Goal: Communication & Community: Answer question/provide support

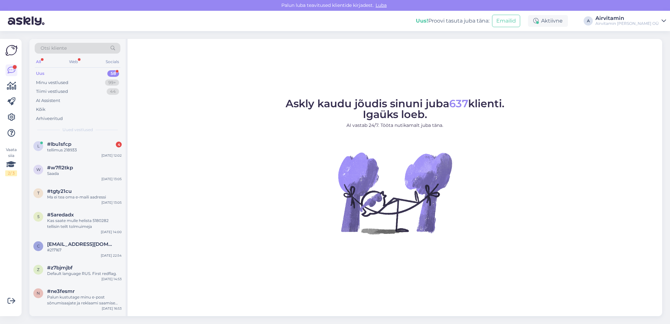
click at [62, 149] on div "tellimus 218933" at bounding box center [84, 150] width 75 height 6
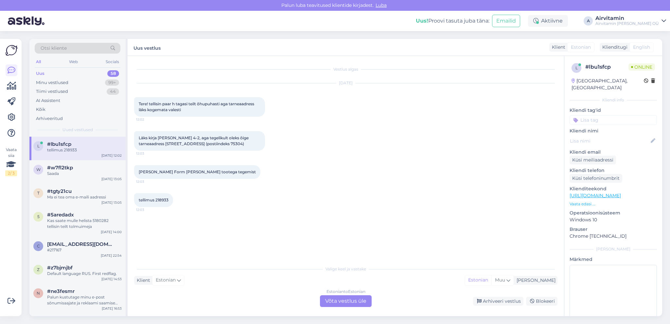
click at [337, 300] on div "Estonian to Estonian Võta vestlus üle" at bounding box center [346, 301] width 52 height 12
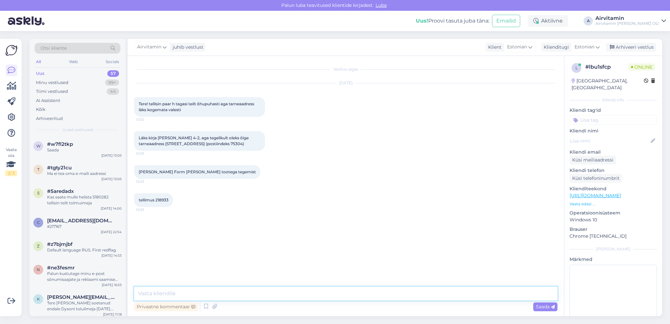
click at [150, 290] on textarea at bounding box center [345, 294] width 423 height 14
click at [198, 292] on textarea "Tere. Täname info eest. Muudame tarneaadressi ära." at bounding box center [345, 294] width 423 height 14
click at [287, 293] on textarea "Tere. Täname info eest! Muudame tarneaadressi ära." at bounding box center [345, 294] width 423 height 14
type textarea "Tere. Täname info eest! Muudame tarneaadressi ära."
click at [545, 307] on span "Saada" at bounding box center [545, 307] width 19 height 6
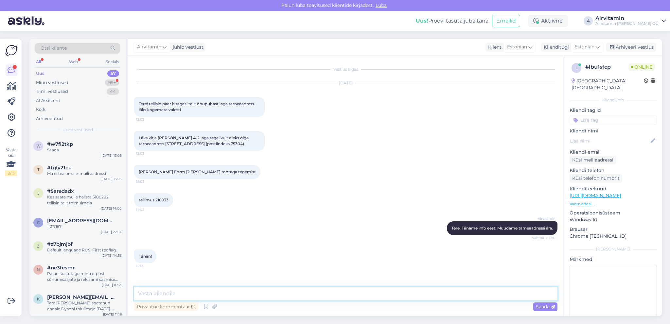
click at [142, 290] on textarea at bounding box center [345, 294] width 423 height 14
type textarea "Palun!"
click at [544, 308] on span "Saada" at bounding box center [545, 307] width 19 height 6
